Goal: Transaction & Acquisition: Purchase product/service

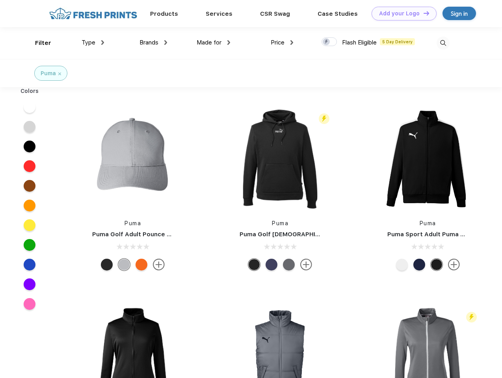
scroll to position [0, 0]
click at [401, 13] on link "Add your Logo Design Tool" at bounding box center [404, 14] width 65 height 14
click at [0, 0] on div "Design Tool" at bounding box center [0, 0] width 0 height 0
click at [423, 13] on link "Add your Logo Design Tool" at bounding box center [404, 14] width 65 height 14
click at [38, 43] on div "Filter" at bounding box center [43, 43] width 16 height 9
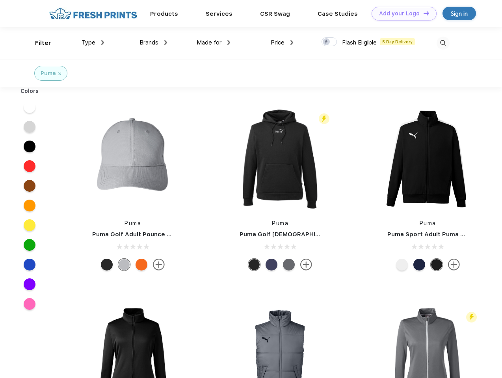
click at [93, 43] on span "Type" at bounding box center [89, 42] width 14 height 7
click at [153, 43] on span "Brands" at bounding box center [149, 42] width 19 height 7
click at [214, 43] on span "Made for" at bounding box center [209, 42] width 25 height 7
click at [282, 43] on span "Price" at bounding box center [278, 42] width 14 height 7
click at [330, 42] on div at bounding box center [329, 41] width 15 height 9
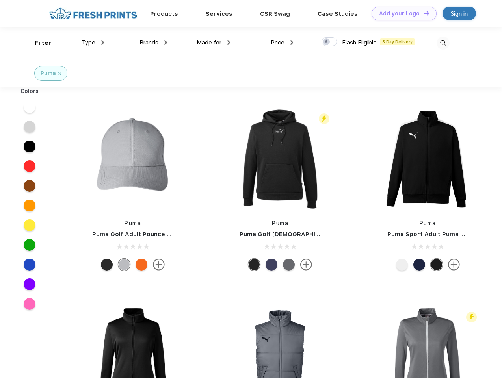
click at [327, 42] on input "checkbox" at bounding box center [324, 39] width 5 height 5
click at [443, 43] on img at bounding box center [443, 43] width 13 height 13
